Goal: Transaction & Acquisition: Purchase product/service

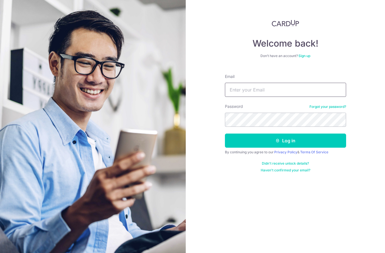
click at [302, 90] on input "Email" at bounding box center [285, 90] width 121 height 14
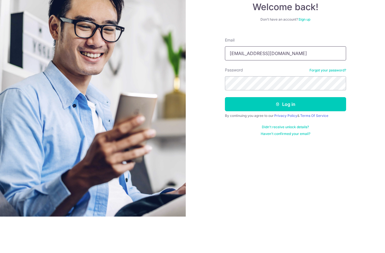
type input "Jack_quahjw@hotmail.com"
click at [309, 133] on button "Log in" at bounding box center [285, 140] width 121 height 14
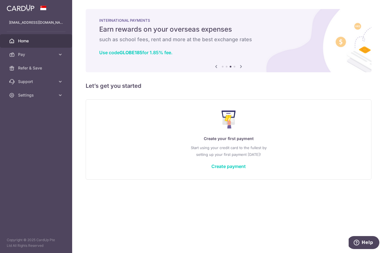
click at [211, 169] on link "Create payment" at bounding box center [228, 166] width 34 height 6
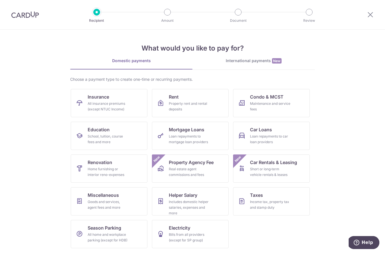
click at [283, 204] on div "Income tax, property tax and stamp duty" at bounding box center [270, 204] width 41 height 11
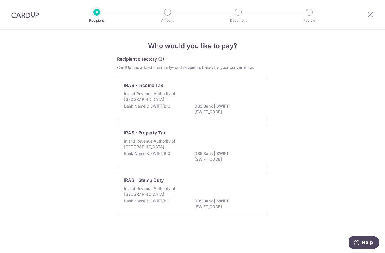
click at [244, 98] on div "Inland Revenue Authority of [GEOGRAPHIC_DATA]" at bounding box center [192, 97] width 137 height 12
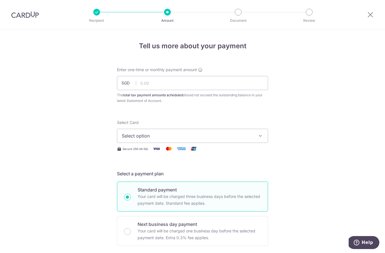
click at [126, 133] on button "Select option" at bounding box center [192, 136] width 151 height 14
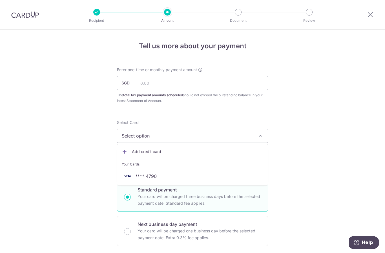
click at [86, 116] on div at bounding box center [192, 126] width 385 height 253
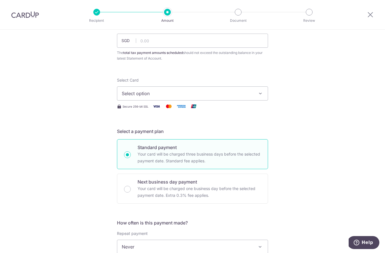
scroll to position [19, 0]
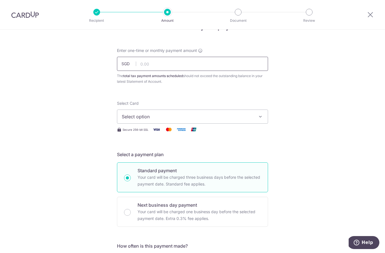
click at [146, 68] on input "text" at bounding box center [192, 64] width 151 height 14
type input "5,300.74"
click at [127, 117] on span "Select option" at bounding box center [187, 116] width 131 height 7
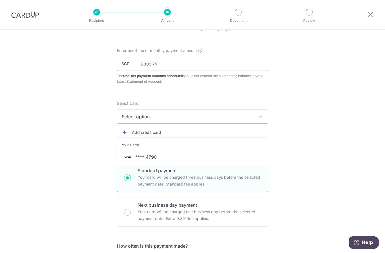
click at [140, 153] on link "**** 4790" at bounding box center [192, 157] width 151 height 14
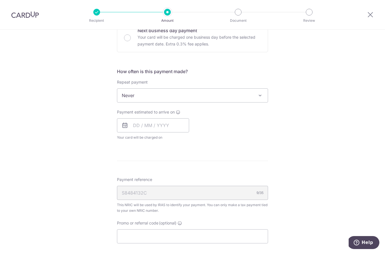
scroll to position [194, 0]
click at [125, 96] on span "Never" at bounding box center [192, 95] width 151 height 14
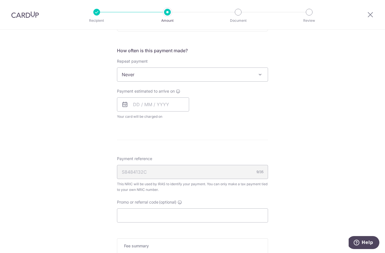
scroll to position [217, 0]
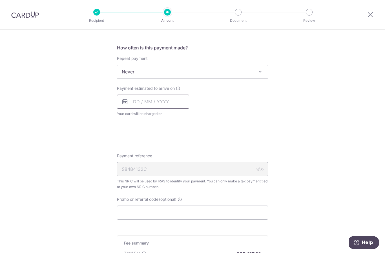
click at [139, 103] on input "text" at bounding box center [153, 101] width 72 height 14
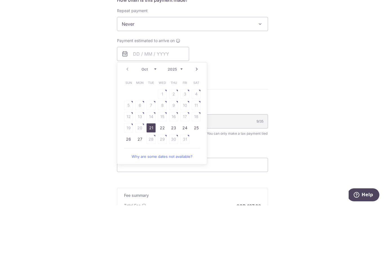
click at [196, 113] on link "Next" at bounding box center [196, 116] width 7 height 7
click at [87, 85] on div "Tell us more about your payment Enter one-time or monthly payment amount SGD 5,…" at bounding box center [192, 75] width 385 height 524
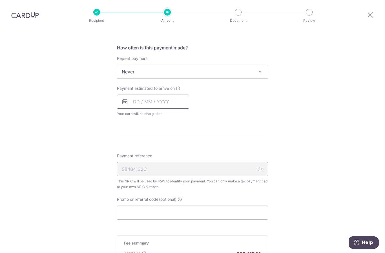
click at [139, 94] on input "text" at bounding box center [153, 101] width 72 height 14
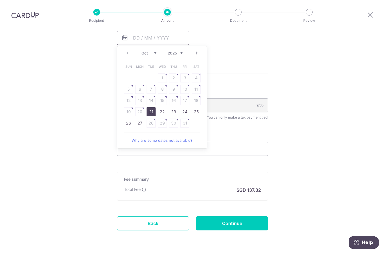
scroll to position [281, 0]
click at [200, 49] on link "Next" at bounding box center [196, 52] width 7 height 7
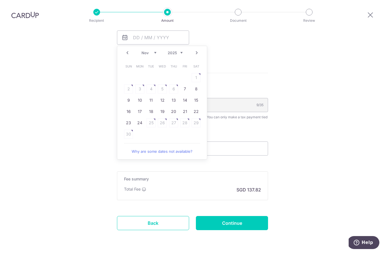
click at [140, 96] on link "10" at bounding box center [139, 100] width 9 height 9
type input "10/11/2025"
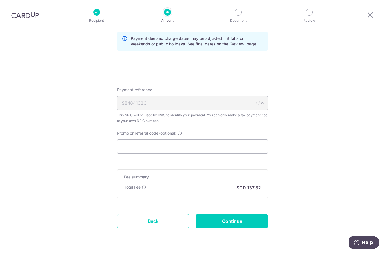
scroll to position [306, 0]
click at [127, 140] on input "Promo or referral code (optional)" at bounding box center [192, 147] width 151 height 14
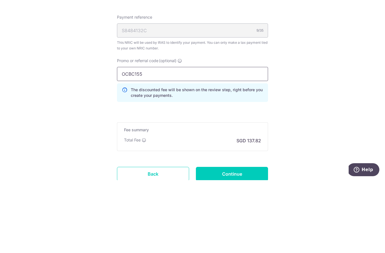
type input "OCBC155"
click at [81, 71] on div "Tell us more about your payment Enter one-time or monthly payment amount SGD 5,…" at bounding box center [192, 10] width 385 height 572
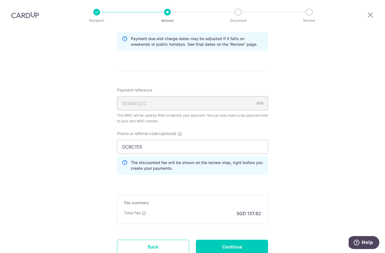
click at [232, 239] on input "Continue" at bounding box center [232, 246] width 72 height 14
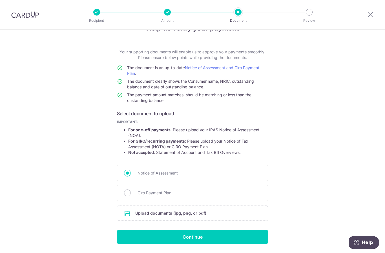
scroll to position [17, 0]
click at [128, 196] on input "Giro Payment Plan" at bounding box center [127, 192] width 7 height 7
radio input "true"
click at [129, 177] on input "Notice of Assessment" at bounding box center [127, 173] width 7 height 7
radio input "true"
